Goal: Check status: Check status

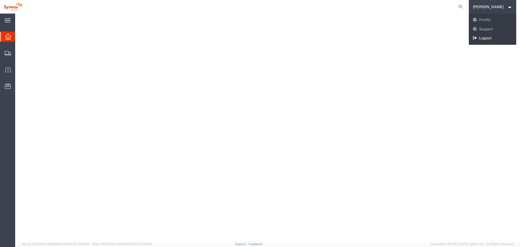
click at [499, 40] on link "Logout" at bounding box center [493, 38] width 48 height 9
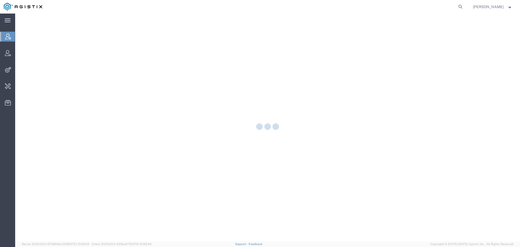
click at [470, 5] on nav "[PERSON_NAME]" at bounding box center [262, 7] width 516 height 14
click at [464, 6] on icon at bounding box center [460, 7] width 8 height 8
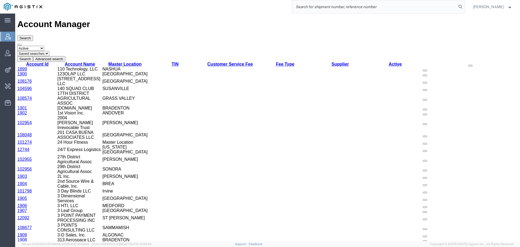
paste input "57023549"
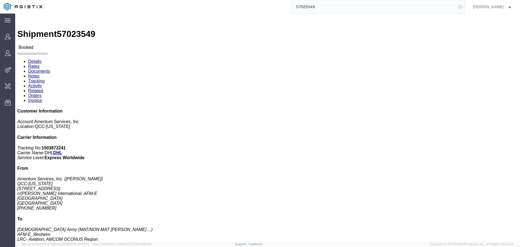
click link "Activity"
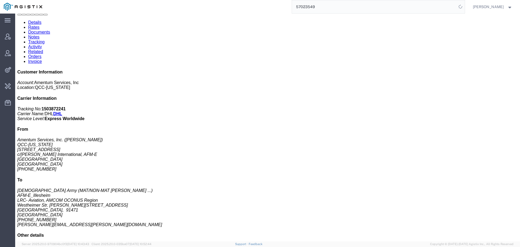
scroll to position [69, 0]
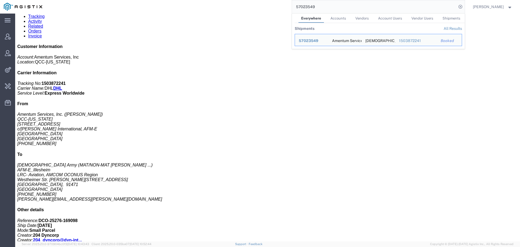
drag, startPoint x: 360, startPoint y: 8, endPoint x: 267, endPoint y: 9, distance: 92.6
click at [267, 9] on div "57023549 Everywhere Accounts Vendors Account Users Vendor Users Shipments Shipm…" at bounding box center [255, 7] width 419 height 14
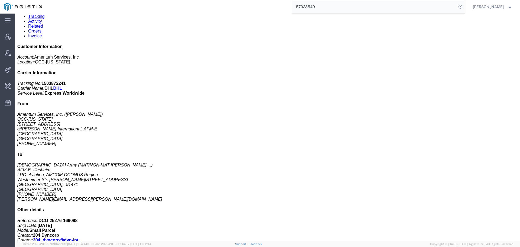
paste input "2374"
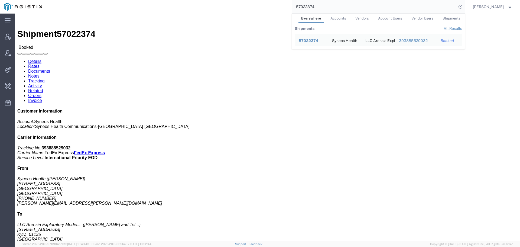
drag, startPoint x: 330, startPoint y: 6, endPoint x: 271, endPoint y: 7, distance: 58.8
click at [271, 7] on div "57022374 Everywhere Accounts Vendors Account Users Vendor Users Shipments Shipm…" at bounding box center [255, 7] width 419 height 14
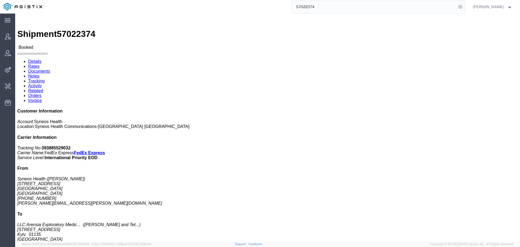
paste input "17326"
type input "57017326"
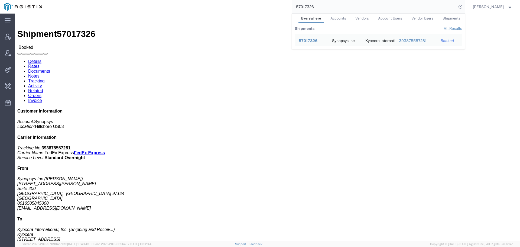
drag, startPoint x: 294, startPoint y: 7, endPoint x: 276, endPoint y: 7, distance: 18.1
click at [276, 7] on div "57017326 Everywhere Accounts Vendors Account Users Vendor Users Shipments Shipm…" at bounding box center [255, 7] width 419 height 14
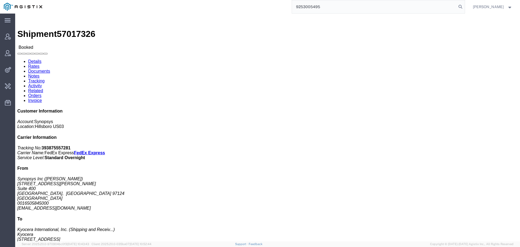
type input "9253005495"
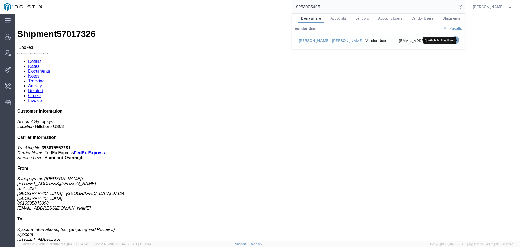
click at [457, 39] on icon "Search Results" at bounding box center [455, 40] width 8 height 8
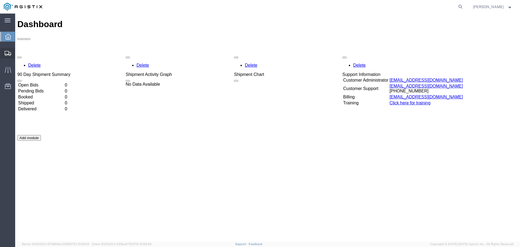
click at [6, 53] on icon at bounding box center [8, 53] width 6 height 5
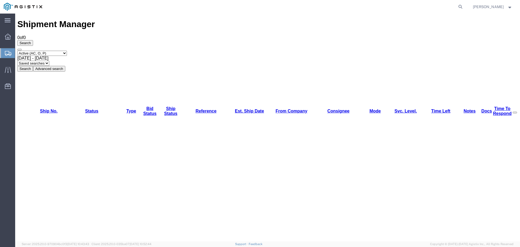
click at [48, 56] on span "[DATE] - [DATE]" at bounding box center [32, 58] width 31 height 5
drag, startPoint x: 209, startPoint y: 71, endPoint x: 146, endPoint y: 84, distance: 64.6
click at [33, 66] on button "Search" at bounding box center [25, 69] width 16 height 6
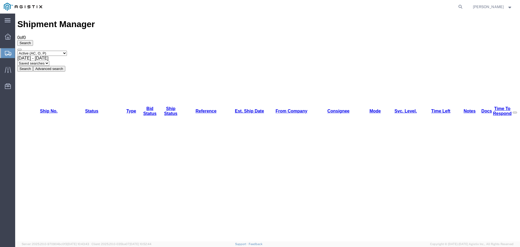
click at [67, 51] on select "Select status Active (AC, O, P) All Approved Awaiting Confirmation (AC) Booked …" at bounding box center [42, 53] width 50 height 5
click at [17, 51] on select "Select status Active (AC, O, P) All Approved Awaiting Confirmation (AC) Booked …" at bounding box center [42, 53] width 50 height 5
drag, startPoint x: 68, startPoint y: 35, endPoint x: 67, endPoint y: 38, distance: 3.9
click at [67, 51] on select "Select status Active (AC, O, P) All Approved Awaiting Confirmation (AC) Booked …" at bounding box center [42, 53] width 50 height 5
select select "ALL"
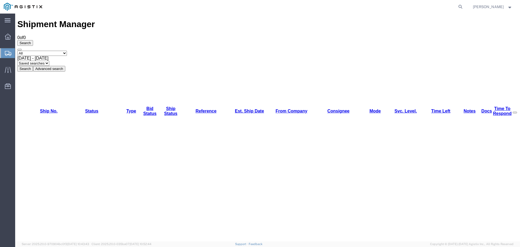
click at [17, 51] on select "Select status Active (AC, O, P) All Approved Awaiting Confirmation (AC) Booked …" at bounding box center [42, 53] width 50 height 5
click at [33, 66] on button "Search" at bounding box center [25, 69] width 16 height 6
click at [8, 68] on icon at bounding box center [8, 70] width 6 height 6
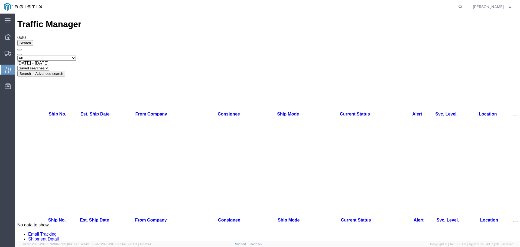
click at [508, 6] on strong "button" at bounding box center [509, 7] width 5 height 2
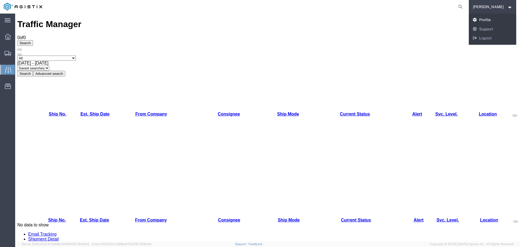
click at [502, 20] on link "Profile" at bounding box center [493, 19] width 48 height 9
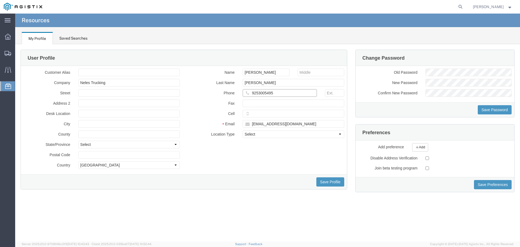
drag, startPoint x: 276, startPoint y: 93, endPoint x: 225, endPoint y: 94, distance: 51.5
click at [225, 94] on div "Phone 9253005495" at bounding box center [266, 94] width 164 height 10
click at [7, 51] on icon at bounding box center [8, 53] width 6 height 5
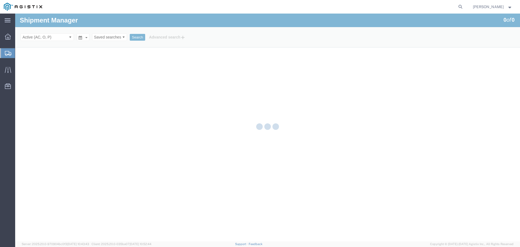
click at [510, 8] on strong "button" at bounding box center [509, 7] width 5 height 2
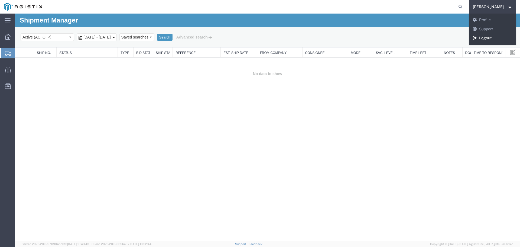
click at [490, 38] on link "Logout" at bounding box center [493, 38] width 48 height 9
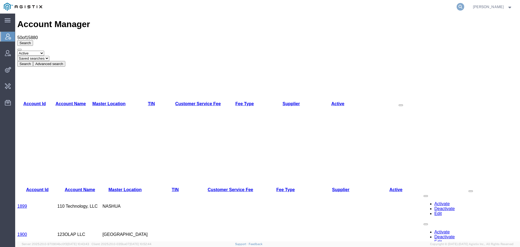
click at [464, 5] on icon at bounding box center [460, 7] width 8 height 8
type input "offline@syneos"
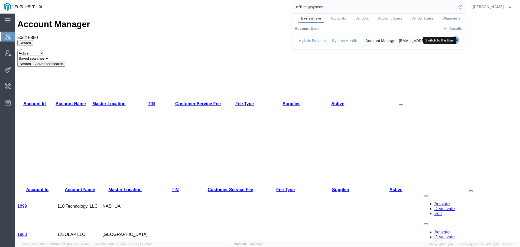
click at [458, 40] on icon "Search Results" at bounding box center [455, 40] width 8 height 8
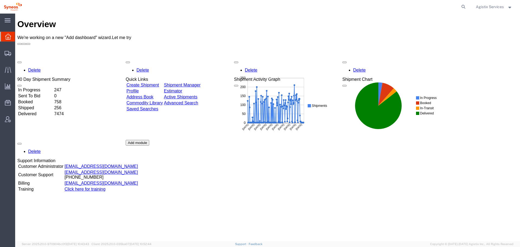
click at [496, 5] on span "Agistix Services" at bounding box center [490, 7] width 28 height 6
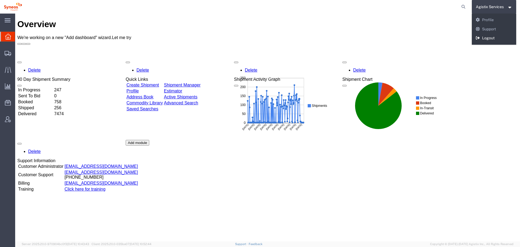
click at [487, 40] on link "Logout" at bounding box center [494, 38] width 45 height 9
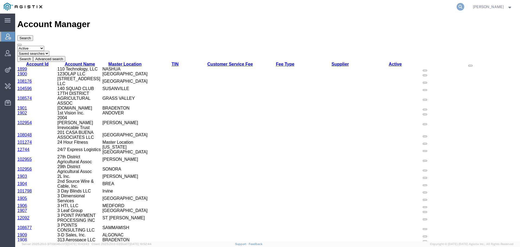
click at [464, 7] on icon at bounding box center [460, 7] width 8 height 8
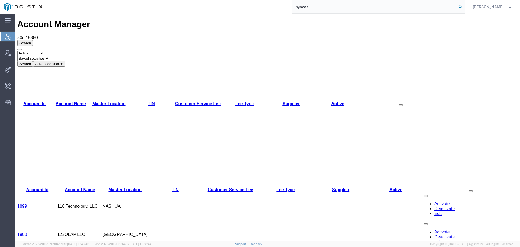
type input "syneos"
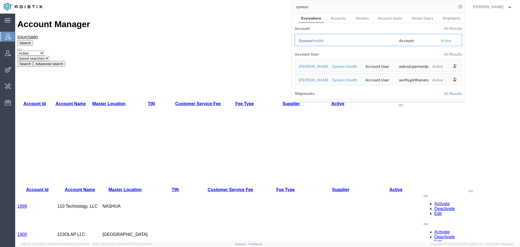
click at [310, 40] on span "Syneos" at bounding box center [305, 40] width 13 height 4
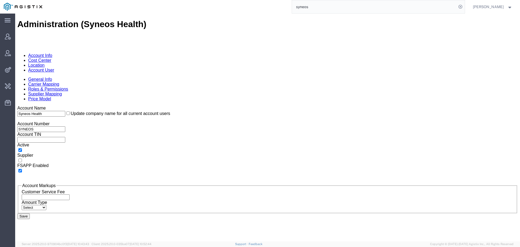
click at [51, 58] on link "Cost Center" at bounding box center [39, 60] width 23 height 5
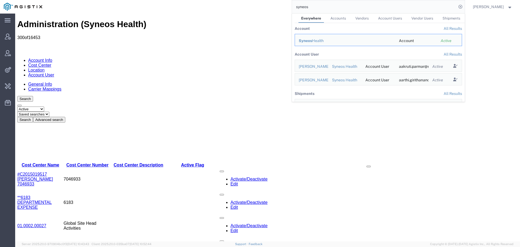
drag, startPoint x: 308, startPoint y: 10, endPoint x: 277, endPoint y: 12, distance: 30.6
click at [277, 12] on div "syneos Everywhere Accounts Vendors Account Users Vendor Users Shipments Account…" at bounding box center [255, 7] width 419 height 14
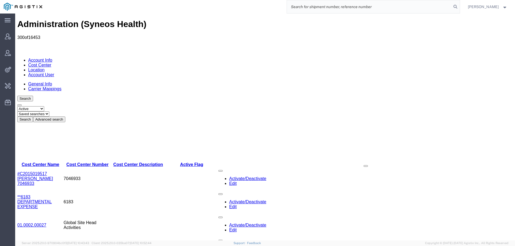
click at [65, 117] on button "Advanced search" at bounding box center [49, 120] width 32 height 6
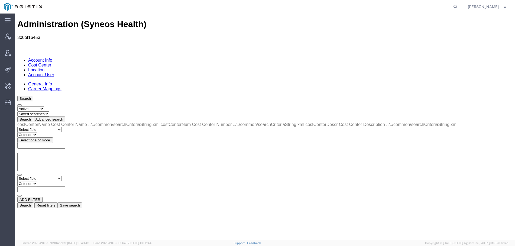
click at [65, 187] on input "text" at bounding box center [41, 190] width 48 height 6
click at [39, 176] on select "Select field Cost Center Description Cost Center Name Cost Center Number" at bounding box center [39, 178] width 44 height 5
select select "costCenterName"
click at [17, 176] on select "Select field Cost Center Description Cost Center Name Cost Center Number" at bounding box center [39, 178] width 44 height 5
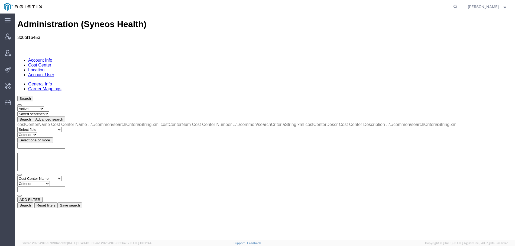
click at [50, 181] on select "Criterion contains does not contain is is blank is not blank starts with" at bounding box center [33, 183] width 32 height 5
select select "contains"
click at [50, 181] on select "Criterion contains does not contain is is blank is not blank starts with" at bounding box center [33, 183] width 32 height 5
click at [65, 187] on input "text" at bounding box center [41, 190] width 48 height 6
click at [33, 203] on button "Search" at bounding box center [25, 206] width 16 height 6
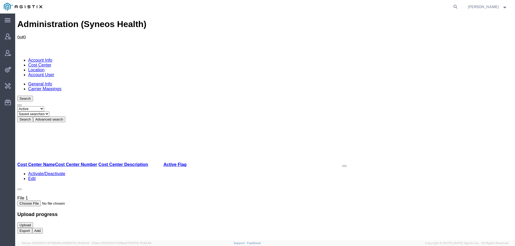
click at [65, 117] on button "Advanced search" at bounding box center [49, 120] width 32 height 6
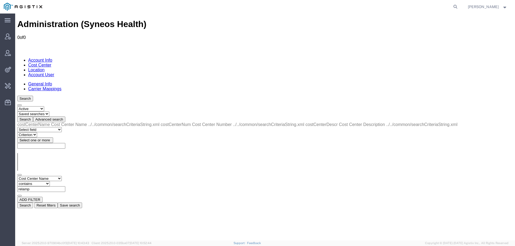
drag, startPoint x: 125, startPoint y: 84, endPoint x: 96, endPoint y: 84, distance: 29.2
click at [96, 176] on div "Select field Cost Center Description Cost Center Name Cost Center Number Criter…" at bounding box center [264, 186] width 495 height 21
type input "b52"
click at [459, 7] on icon at bounding box center [455, 7] width 8 height 8
paste input "57026238"
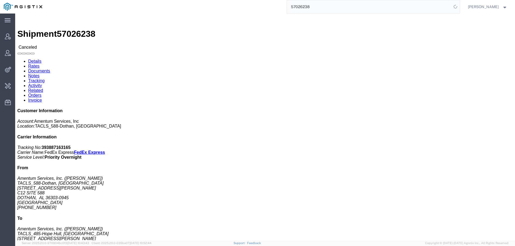
click link "Activity"
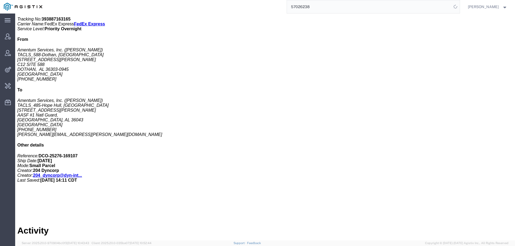
scroll to position [158, 0]
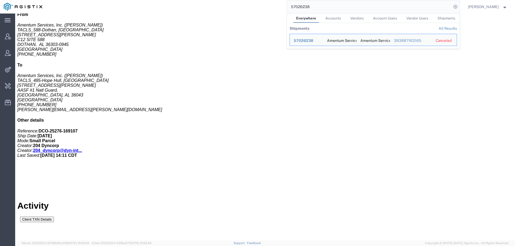
click at [393, 7] on input "57026238" at bounding box center [369, 6] width 165 height 13
paste input "114867"
click at [306, 40] on div "56395527" at bounding box center [307, 41] width 26 height 6
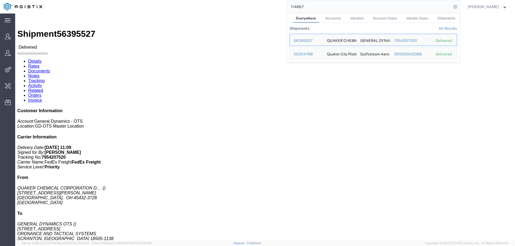
click at [325, 9] on input "114867" at bounding box center [369, 6] width 165 height 13
click at [314, 55] on div "56354788" at bounding box center [307, 54] width 26 height 6
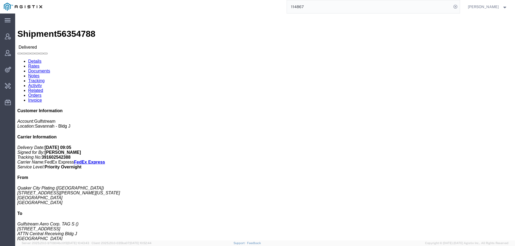
click at [382, 8] on input "114867" at bounding box center [369, 6] width 165 height 13
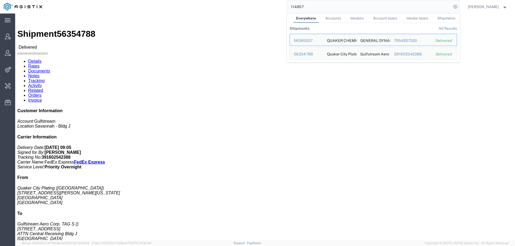
paste input "0124860595"
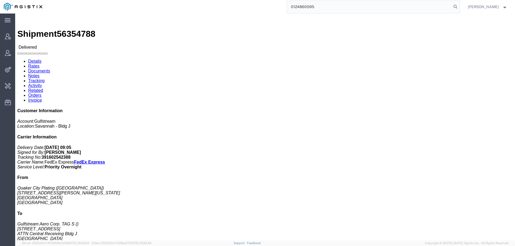
type input "0124860595"
